Goal: Information Seeking & Learning: Learn about a topic

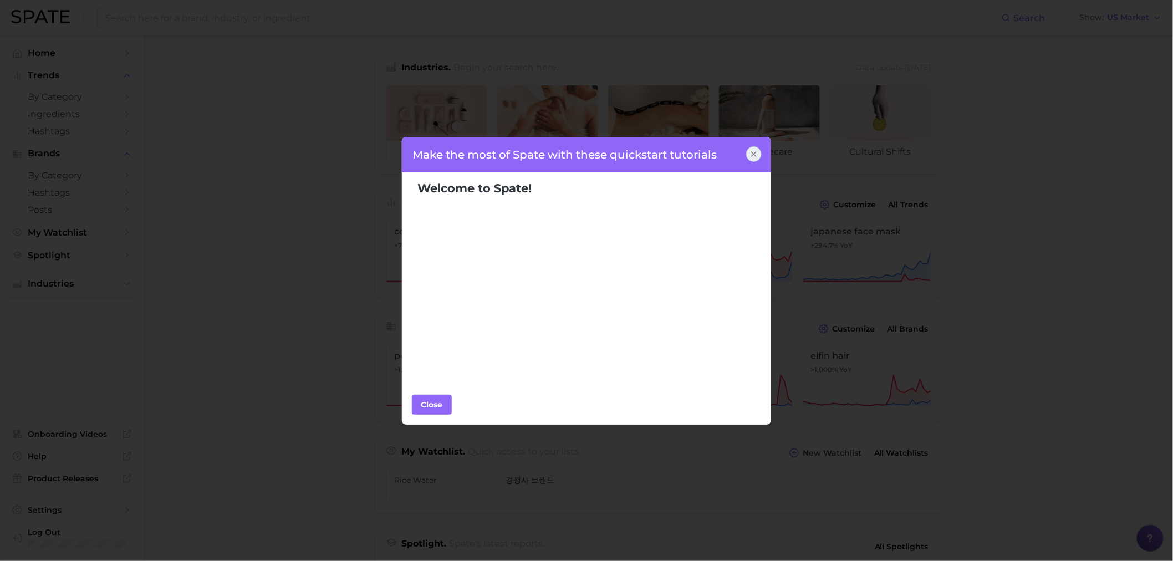
click at [755, 152] on icon at bounding box center [754, 154] width 4 height 4
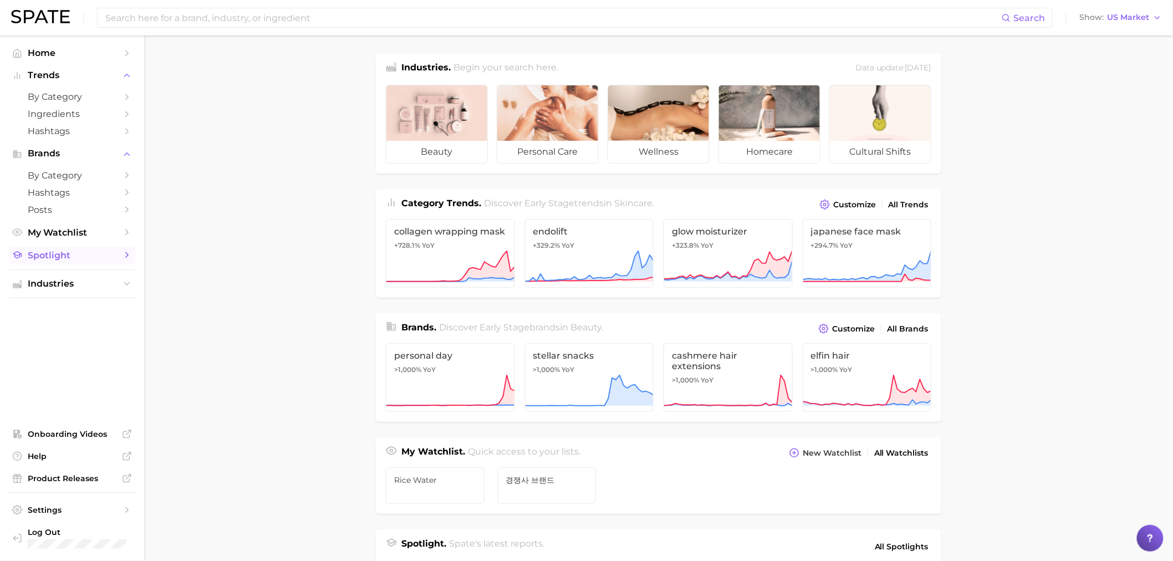
click at [81, 264] on link "Spotlight" at bounding box center [72, 255] width 126 height 17
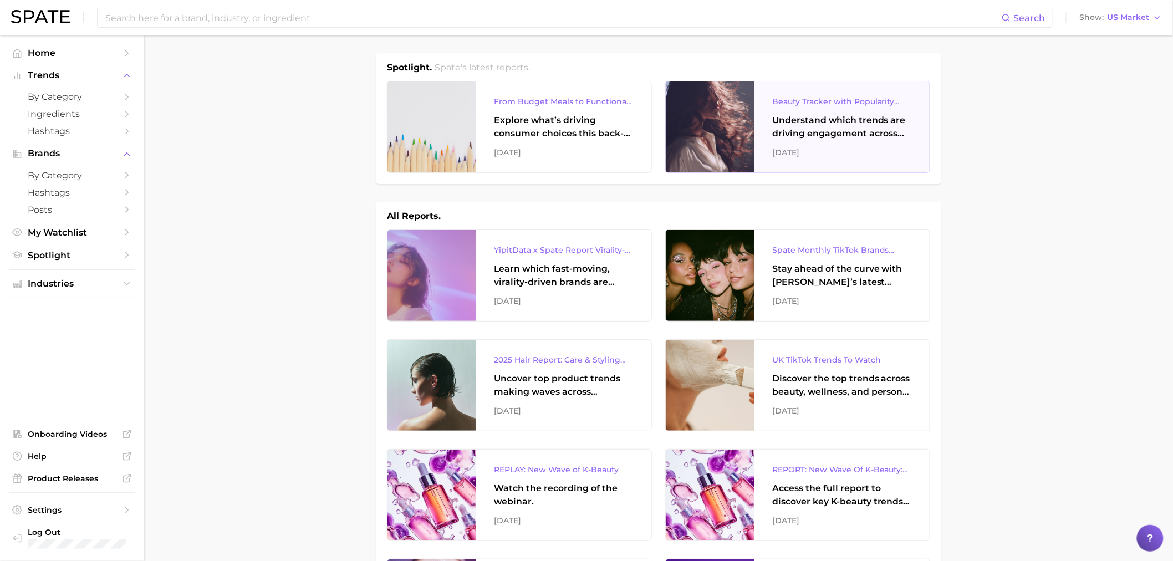
click at [821, 128] on div "Understand which trends are driving engagement across platforms in the skin, ha…" at bounding box center [842, 127] width 140 height 27
click at [787, 136] on div "Understand which trends are driving engagement across platforms in the skin, ha…" at bounding box center [842, 127] width 140 height 27
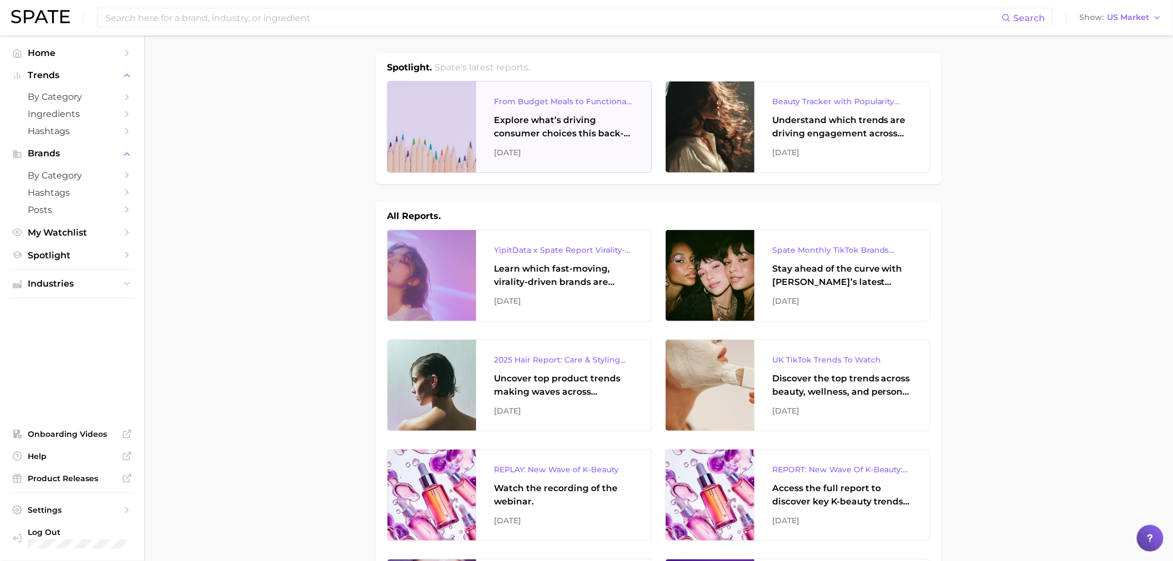
click at [549, 135] on div "Explore what’s driving consumer choices this back-to-school season From budget-…" at bounding box center [564, 127] width 140 height 27
